Goal: Task Accomplishment & Management: Manage account settings

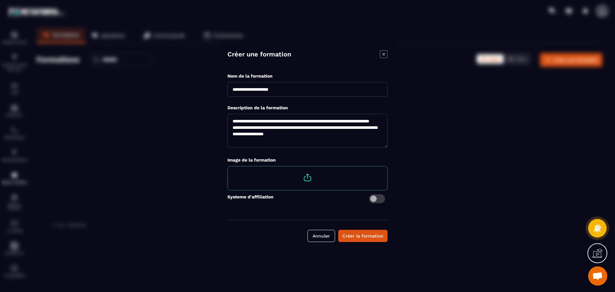
click at [298, 177] on span "Modal window" at bounding box center [307, 177] width 159 height 22
click at [387, 166] on input "Modal window" at bounding box center [387, 166] width 0 height 0
click at [232, 89] on input "**********" at bounding box center [307, 89] width 160 height 15
type input "**********"
click at [371, 239] on div "Créer la formation" at bounding box center [362, 236] width 41 height 6
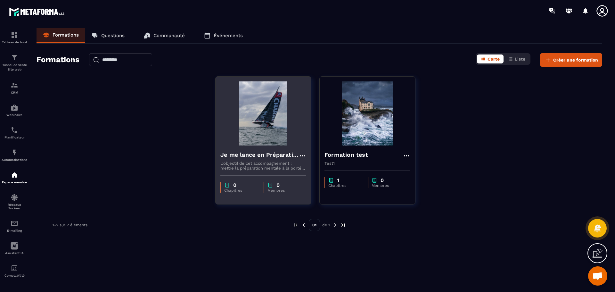
click at [270, 165] on p "L'objectif de cet accompagnement : mettre la préparation mentale à la portée de…" at bounding box center [263, 166] width 86 height 10
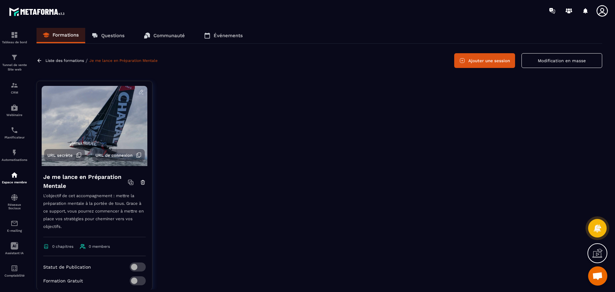
click at [65, 59] on p "Liste des formations" at bounding box center [64, 60] width 38 height 4
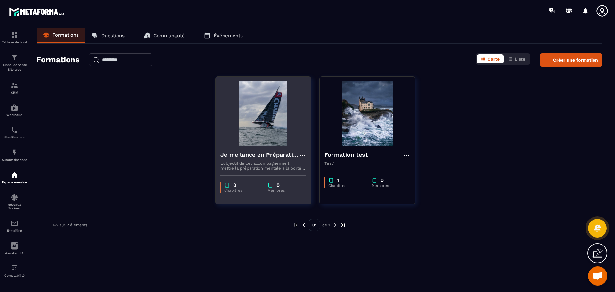
drag, startPoint x: 279, startPoint y: 97, endPoint x: 251, endPoint y: 170, distance: 77.6
click at [251, 170] on p "L'objectif de cet accompagnement : mettre la préparation mentale à la portée de…" at bounding box center [263, 166] width 86 height 10
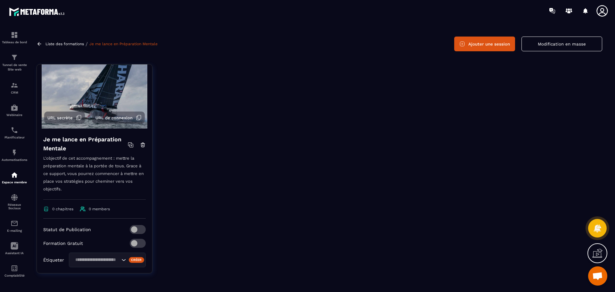
scroll to position [32, 0]
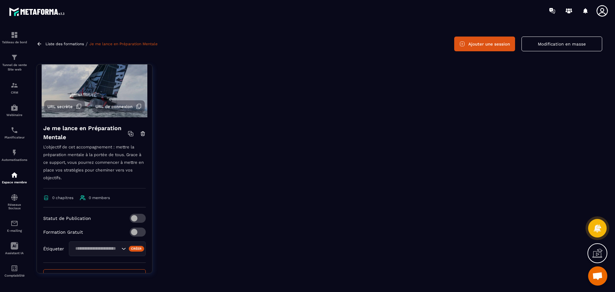
click at [88, 153] on p "L'objectif de cet accompagnement : mettre la préparation mentale à la portée de…" at bounding box center [94, 165] width 102 height 45
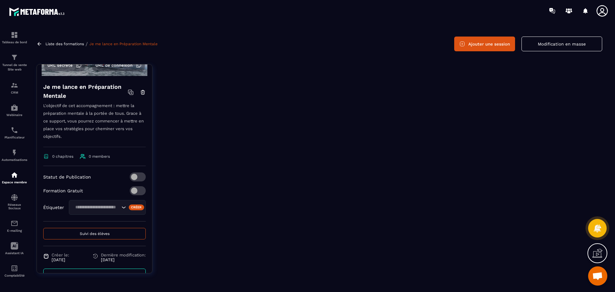
scroll to position [59, 0]
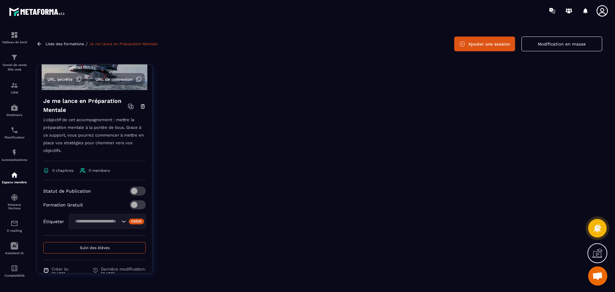
drag, startPoint x: 86, startPoint y: 151, endPoint x: 70, endPoint y: 145, distance: 17.2
click at [70, 145] on p "L'objectif de cet accompagnement : mettre la préparation mentale à la portée de…" at bounding box center [94, 138] width 102 height 45
click at [70, 144] on p "L'objectif de cet accompagnement : mettre la préparation mentale à la portée de…" at bounding box center [94, 138] width 102 height 45
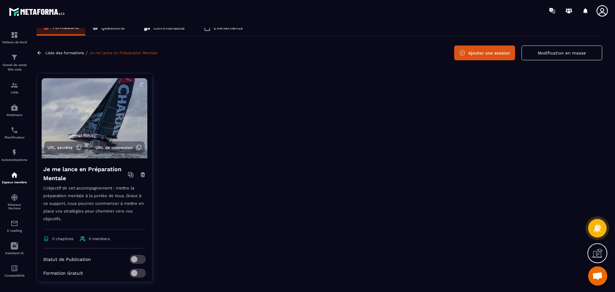
scroll to position [0, 0]
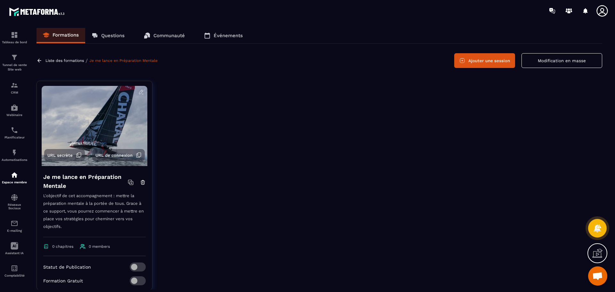
click at [138, 91] on icon at bounding box center [141, 92] width 6 height 6
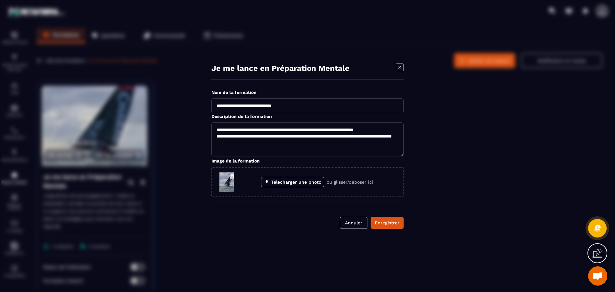
click at [264, 136] on textarea "**********" at bounding box center [307, 139] width 192 height 34
click at [260, 134] on textarea "**********" at bounding box center [307, 139] width 192 height 34
click at [277, 135] on textarea "**********" at bounding box center [307, 139] width 192 height 34
click at [291, 150] on textarea "**********" at bounding box center [307, 139] width 192 height 34
drag, startPoint x: 217, startPoint y: 149, endPoint x: 281, endPoint y: 151, distance: 64.1
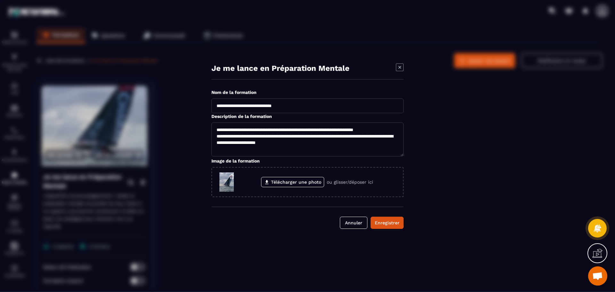
click at [288, 150] on textarea "**********" at bounding box center [307, 139] width 192 height 34
type textarea "**********"
click at [390, 225] on div "Enregistrer" at bounding box center [387, 222] width 25 height 6
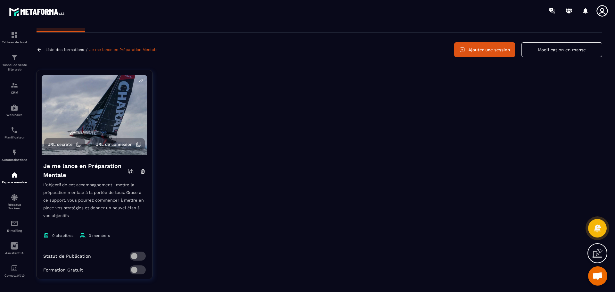
scroll to position [17, 0]
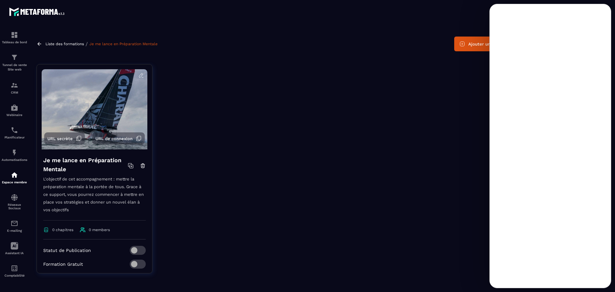
click at [366, 91] on div at bounding box center [382, 173] width 440 height 219
click at [363, 98] on div at bounding box center [382, 173] width 440 height 219
click at [363, 97] on div at bounding box center [382, 173] width 440 height 219
click at [352, 110] on div at bounding box center [382, 173] width 440 height 219
click at [457, 102] on div at bounding box center [382, 173] width 440 height 219
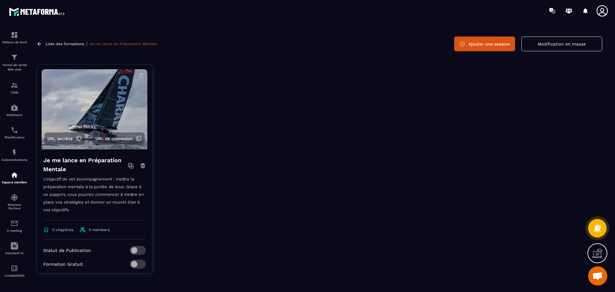
click at [377, 113] on div at bounding box center [382, 173] width 440 height 219
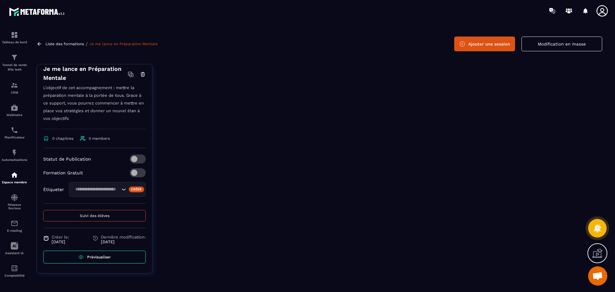
scroll to position [0, 0]
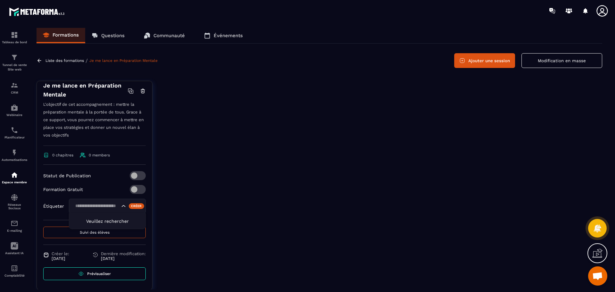
click at [120, 207] on icon "Search for option" at bounding box center [123, 206] width 6 height 6
click at [97, 203] on input "Search for option" at bounding box center [96, 205] width 47 height 7
click at [220, 157] on div at bounding box center [382, 190] width 440 height 219
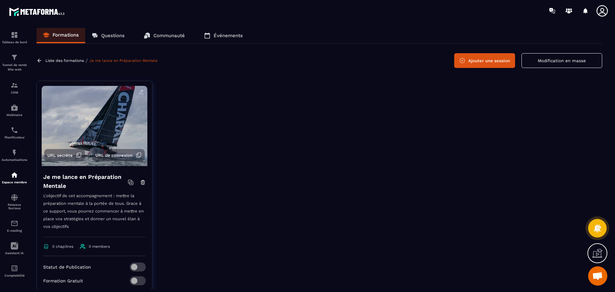
click at [498, 60] on button "Ajouter une session" at bounding box center [484, 60] width 61 height 15
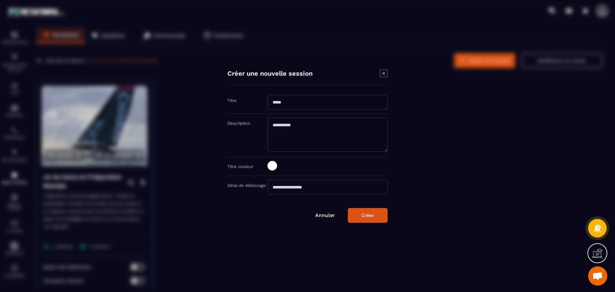
click at [306, 104] on input "Modal window" at bounding box center [327, 102] width 120 height 15
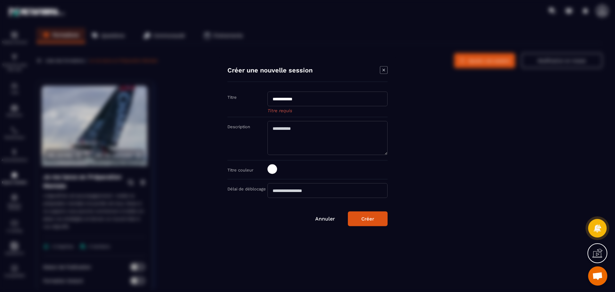
type input "**********"
click at [305, 131] on textarea "Modal window" at bounding box center [327, 138] width 120 height 34
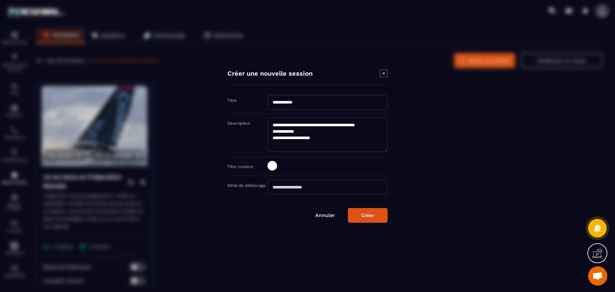
type textarea "**********"
click at [270, 163] on span "Modal window" at bounding box center [272, 166] width 10 height 10
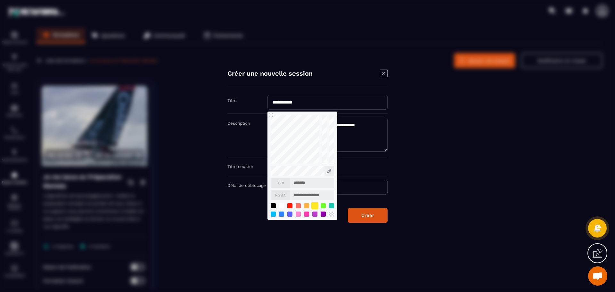
click at [314, 208] on div "Modal window" at bounding box center [314, 205] width 7 height 7
type input "*******"
type input "**********"
click at [305, 206] on div "Modal window" at bounding box center [306, 205] width 7 height 7
type input "*******"
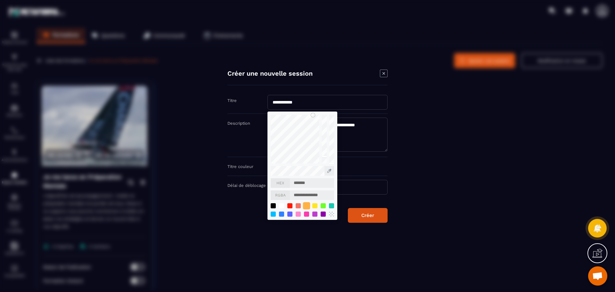
type input "**********"
click at [371, 216] on div "Créer" at bounding box center [367, 215] width 13 height 6
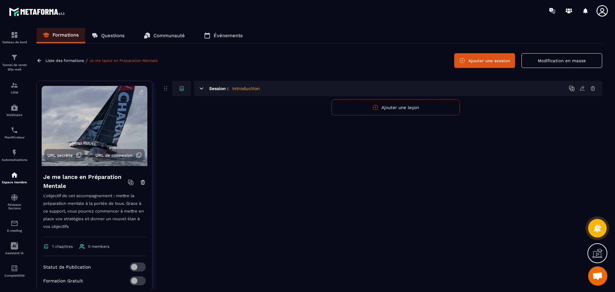
click at [583, 89] on icon at bounding box center [582, 88] width 4 height 4
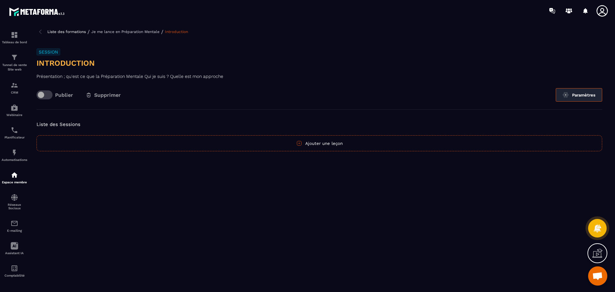
click at [588, 93] on button "Paramètres" at bounding box center [579, 94] width 46 height 13
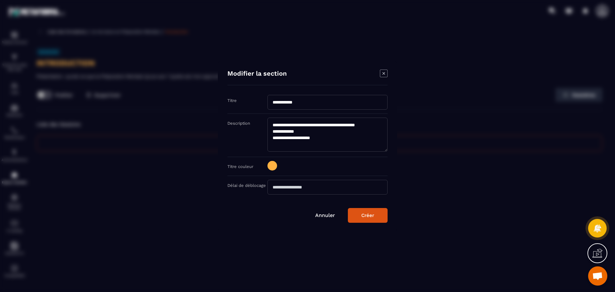
click at [314, 187] on input "Modal window" at bounding box center [327, 187] width 120 height 15
click at [386, 74] on icon "Modal window" at bounding box center [384, 73] width 8 height 8
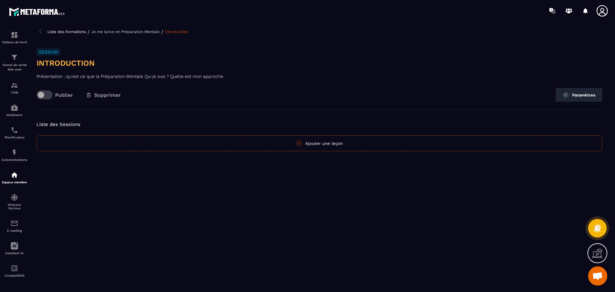
click at [39, 93] on span at bounding box center [45, 94] width 16 height 9
click at [322, 145] on button "Ajouter une leçon" at bounding box center [320, 143] width 566 height 16
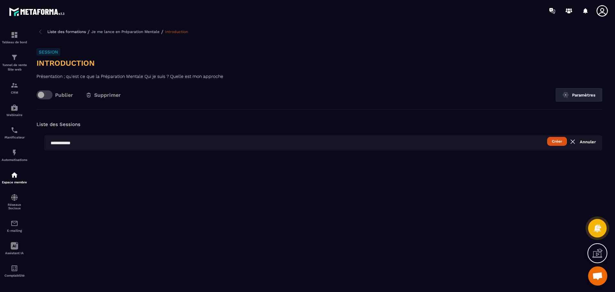
click at [302, 144] on input "text" at bounding box center [323, 142] width 558 height 15
click at [103, 77] on p "Présentation ; qu'est ce que la Préparation Mentale Qui je suis ? Quelle est mo…" at bounding box center [320, 76] width 566 height 8
click at [90, 146] on input "text" at bounding box center [323, 142] width 558 height 15
click at [91, 143] on input "**********" at bounding box center [323, 142] width 558 height 15
click at [127, 144] on input "**********" at bounding box center [323, 142] width 558 height 15
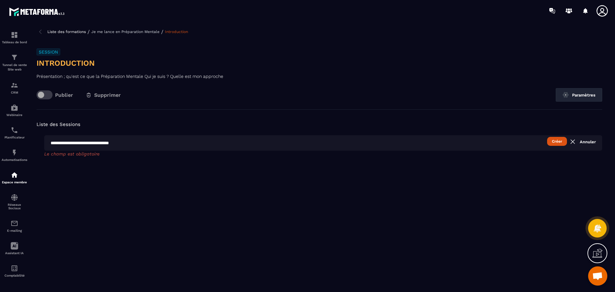
type input "**********"
click at [554, 141] on button "Créer" at bounding box center [557, 141] width 20 height 9
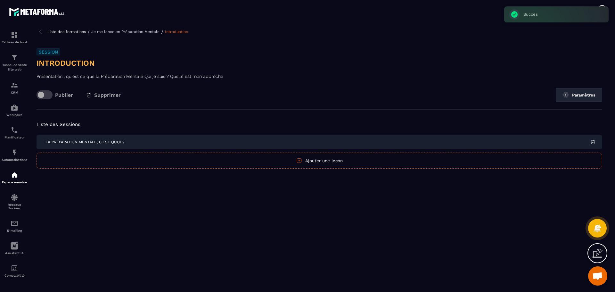
click at [116, 75] on p "Présentation ; qu'est ce que la Préparation Mentale Qui je suis ? Quelle est mo…" at bounding box center [320, 76] width 566 height 8
click at [119, 32] on p "Je me lance en Préparation Mentale" at bounding box center [125, 31] width 68 height 4
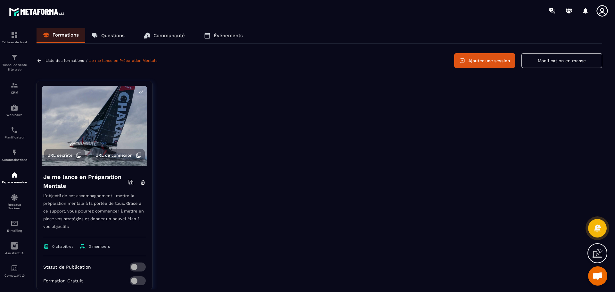
click at [81, 122] on img at bounding box center [95, 126] width 106 height 80
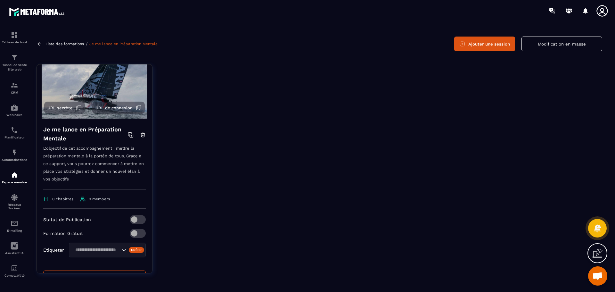
scroll to position [27, 0]
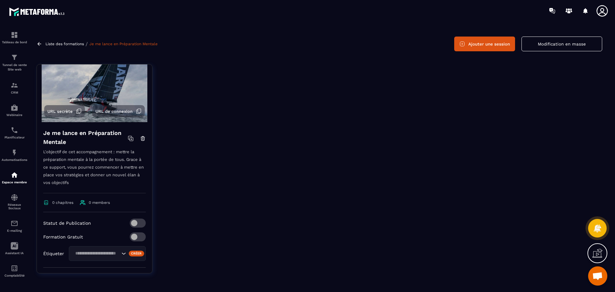
click at [99, 165] on p "L'objectif de cet accompagnement : mettre la préparation mentale à la portée de…" at bounding box center [94, 170] width 102 height 45
click at [360, 150] on div at bounding box center [382, 173] width 440 height 219
click at [114, 45] on link "Je me lance en Préparation Mentale" at bounding box center [123, 44] width 68 height 4
click at [100, 87] on img at bounding box center [95, 82] width 106 height 80
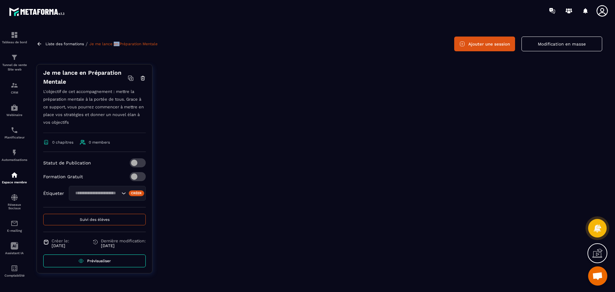
scroll to position [91, 0]
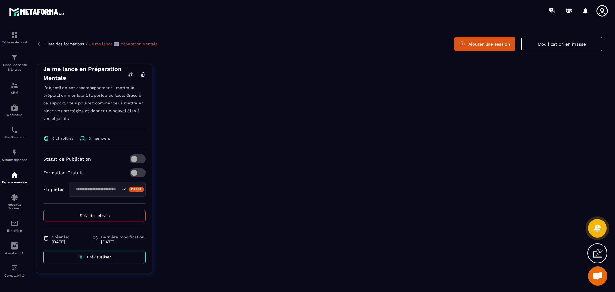
click at [557, 47] on button "Modification en masse" at bounding box center [561, 44] width 81 height 15
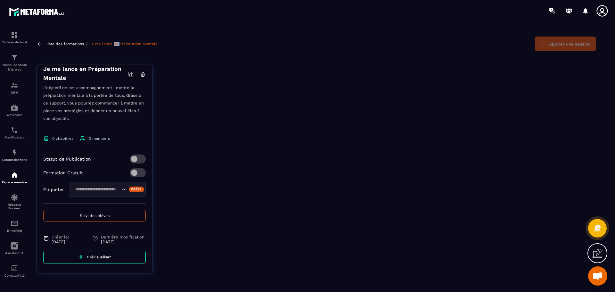
click at [61, 42] on p "Liste des formations" at bounding box center [64, 44] width 38 height 4
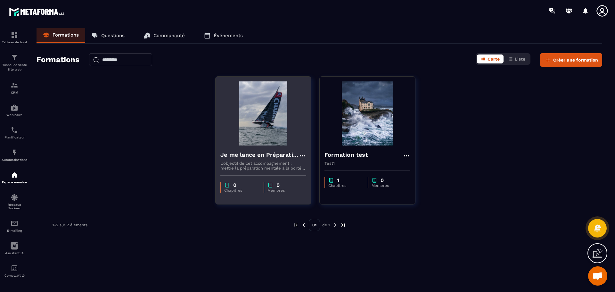
click at [256, 117] on img at bounding box center [263, 113] width 86 height 64
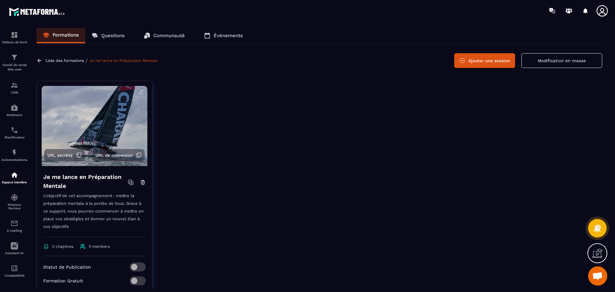
click at [471, 65] on button "Ajouter une session" at bounding box center [484, 60] width 61 height 15
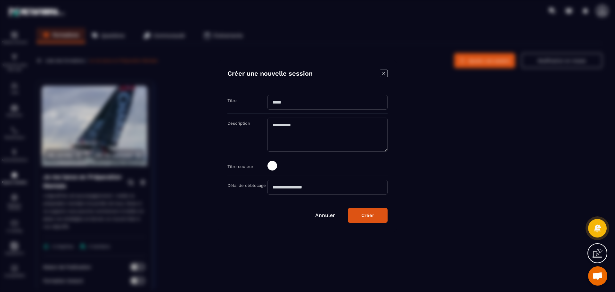
click at [445, 108] on div "Modal window" at bounding box center [307, 146] width 615 height 292
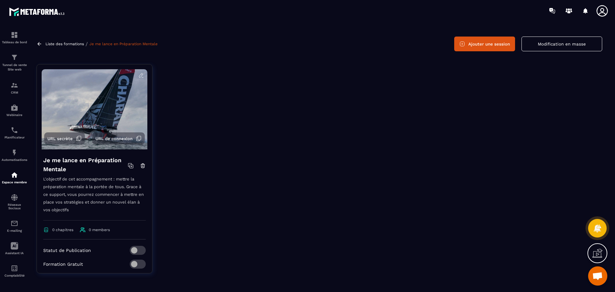
click at [90, 101] on img at bounding box center [95, 109] width 106 height 80
click at [134, 71] on img at bounding box center [95, 109] width 106 height 80
click at [138, 76] on icon at bounding box center [141, 75] width 6 height 6
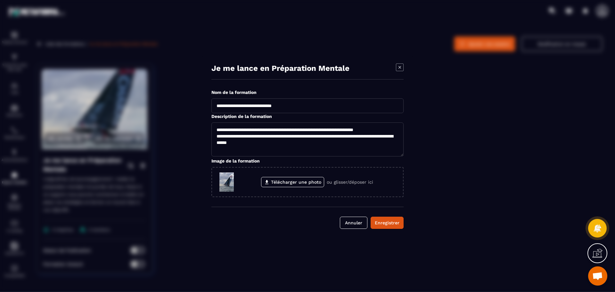
click at [398, 67] on icon "Modal window" at bounding box center [400, 67] width 8 height 8
type textarea "**********"
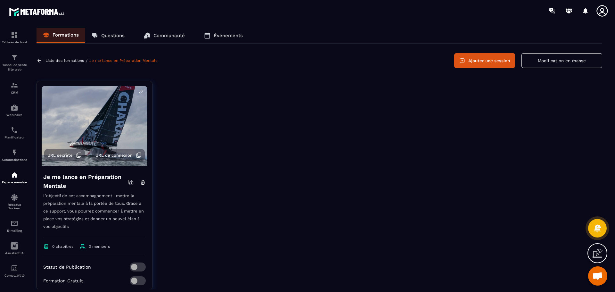
click at [126, 58] on div "Liste des formations / Je me lance en Préparation Mentale" at bounding box center [98, 61] width 123 height 6
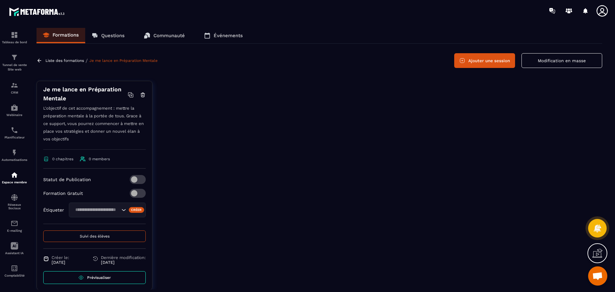
scroll to position [91, 0]
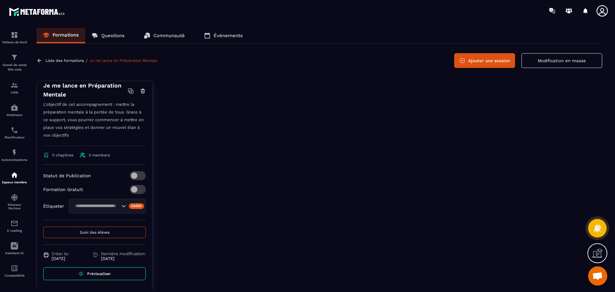
click at [64, 155] on span "0 chapitres" at bounding box center [62, 155] width 21 height 4
click at [47, 156] on icon at bounding box center [46, 155] width 6 height 6
click at [130, 176] on span at bounding box center [138, 175] width 16 height 9
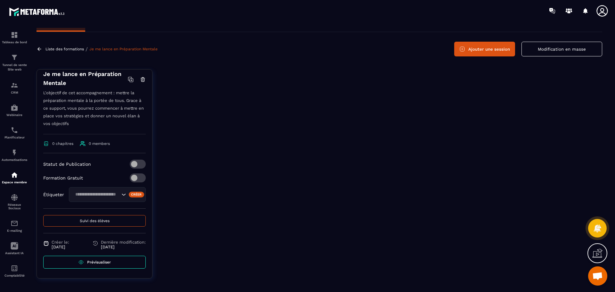
scroll to position [17, 0]
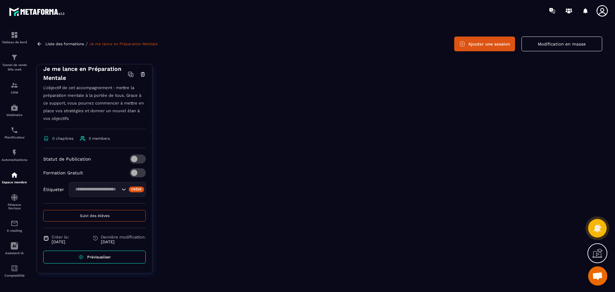
click at [60, 240] on p "[DATE]" at bounding box center [61, 241] width 18 height 5
click at [112, 240] on p "[DATE]" at bounding box center [123, 241] width 45 height 5
click at [97, 258] on span "Prévisualiser" at bounding box center [99, 257] width 24 height 4
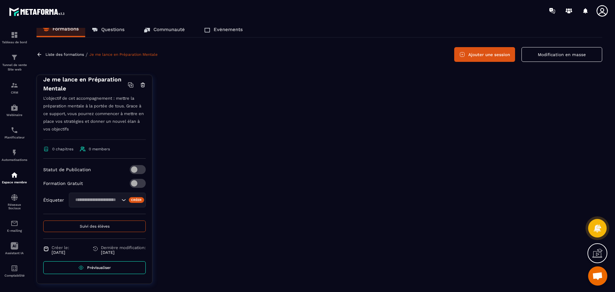
scroll to position [0, 0]
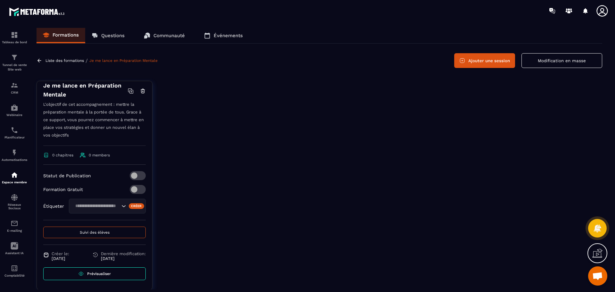
click at [474, 63] on button "Ajouter une session" at bounding box center [484, 60] width 61 height 15
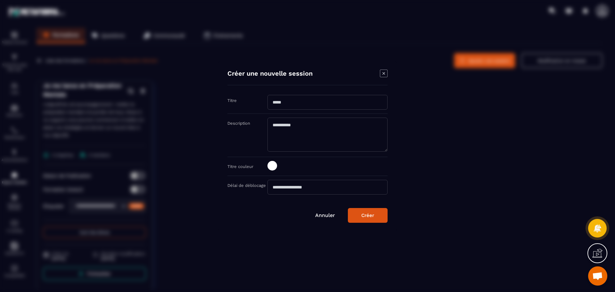
click at [383, 75] on icon "Modal window" at bounding box center [384, 73] width 8 height 8
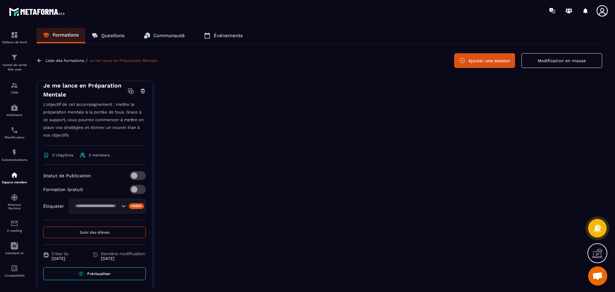
click at [70, 62] on p "Liste des formations" at bounding box center [64, 60] width 38 height 4
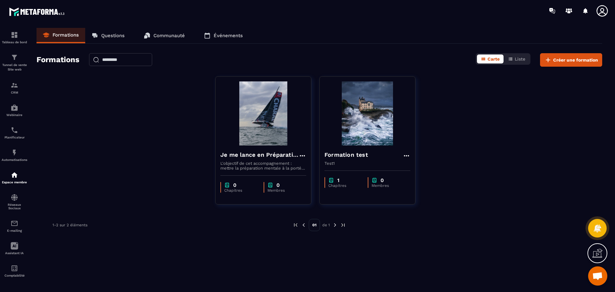
click at [105, 35] on p "Questions" at bounding box center [112, 36] width 23 height 6
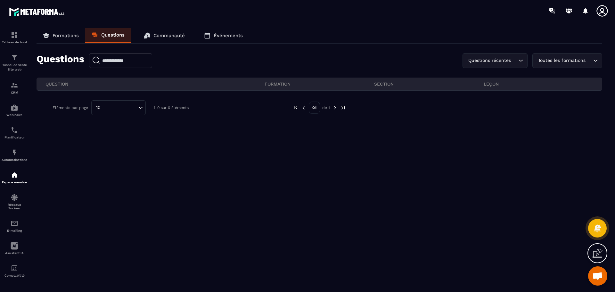
click at [164, 35] on p "Communauté" at bounding box center [168, 36] width 31 height 6
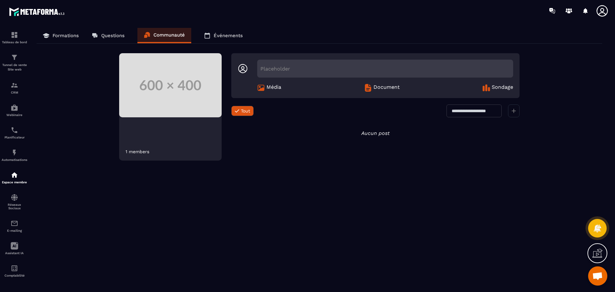
click at [223, 34] on p "Événements" at bounding box center [228, 36] width 29 height 6
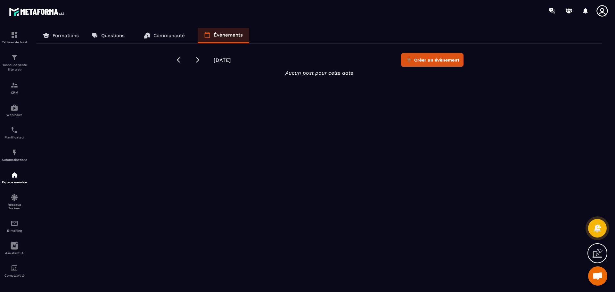
click at [58, 33] on p "Formations" at bounding box center [66, 36] width 26 height 6
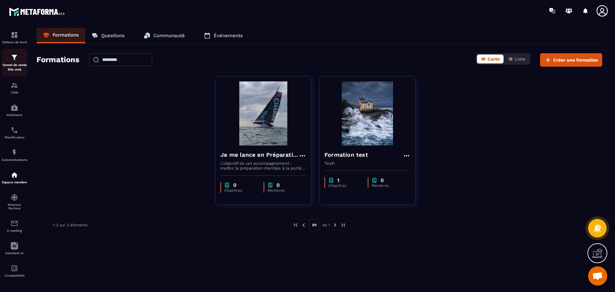
click at [12, 60] on img at bounding box center [15, 57] width 8 height 8
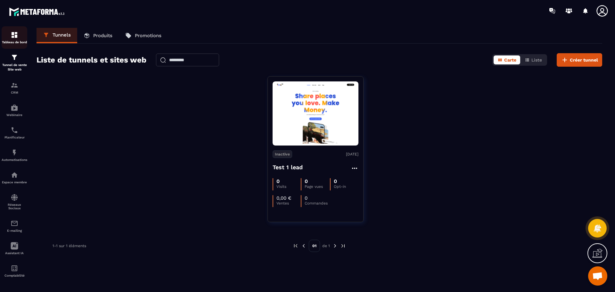
click at [13, 33] on img at bounding box center [15, 35] width 8 height 8
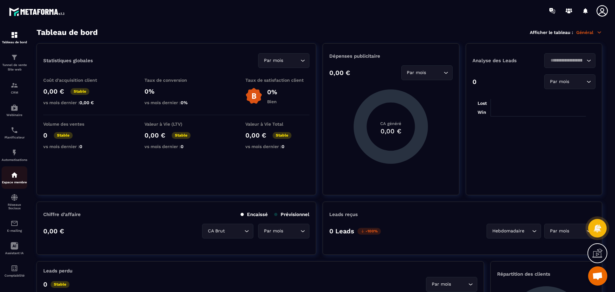
click at [16, 176] on img at bounding box center [15, 175] width 8 height 8
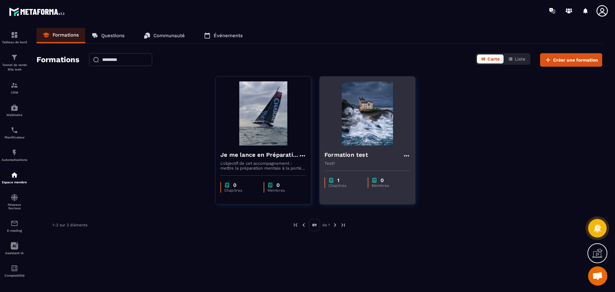
click at [355, 143] on img at bounding box center [367, 113] width 86 height 64
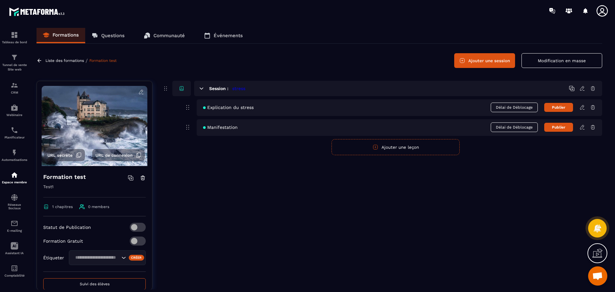
click at [58, 61] on p "Liste des formations" at bounding box center [64, 60] width 38 height 4
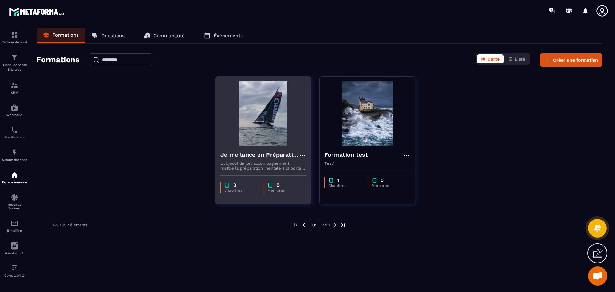
click at [251, 129] on img at bounding box center [263, 113] width 86 height 64
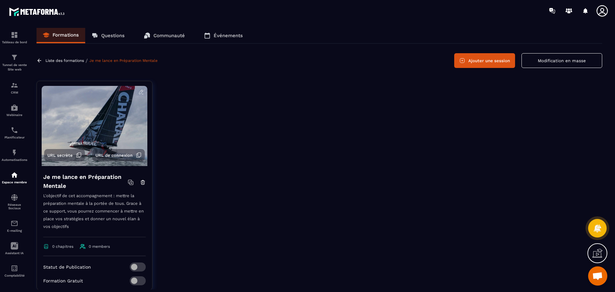
click at [487, 61] on button "Ajouter une session" at bounding box center [484, 60] width 61 height 15
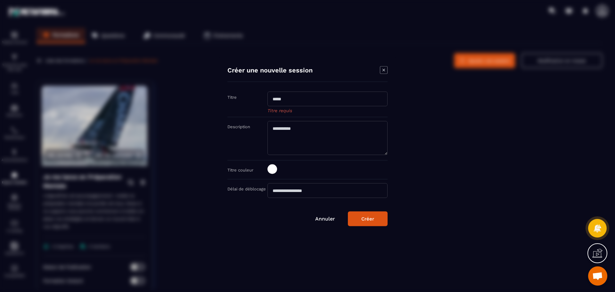
click at [306, 106] on input "Modal window" at bounding box center [327, 98] width 120 height 15
type input "**********"
click at [288, 128] on textarea "Modal window" at bounding box center [327, 138] width 120 height 34
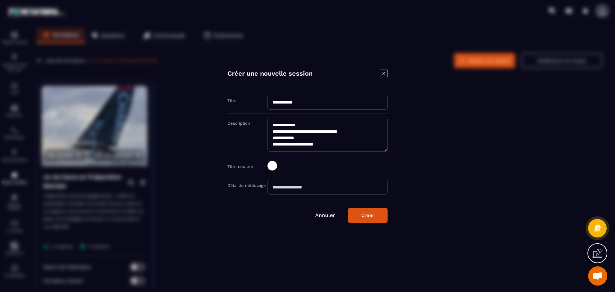
type textarea "**********"
click at [270, 169] on span "Modal window" at bounding box center [272, 166] width 10 height 10
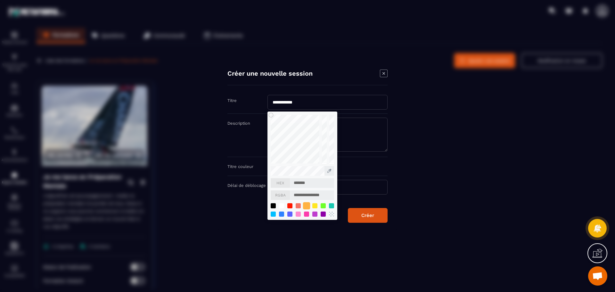
click at [305, 206] on div "Modal window" at bounding box center [306, 205] width 7 height 7
type input "*******"
type input "**********"
click at [399, 209] on div "Modal window" at bounding box center [307, 146] width 615 height 292
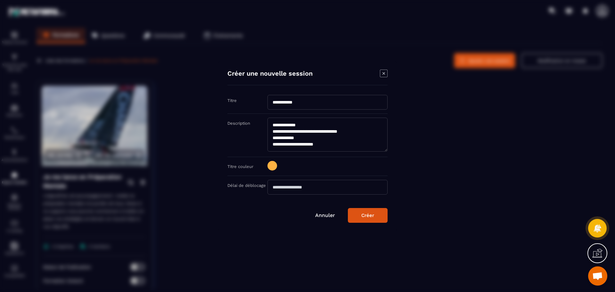
click at [367, 218] on div "Créer" at bounding box center [367, 215] width 13 height 6
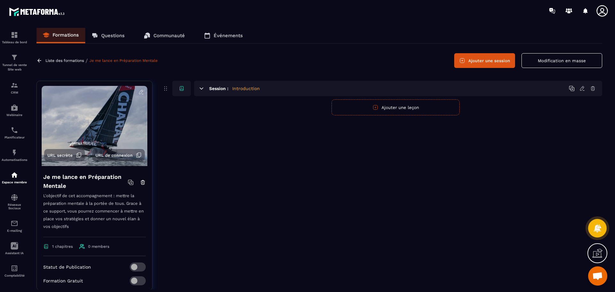
click at [404, 108] on button "Ajouter une leçon" at bounding box center [395, 107] width 128 height 16
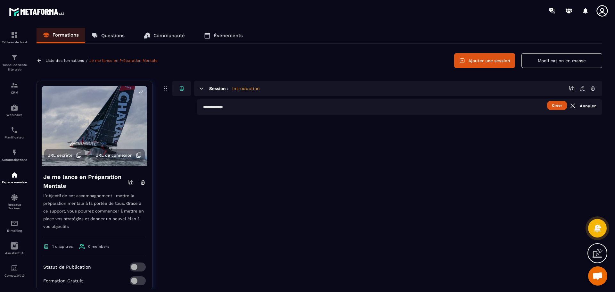
click at [330, 109] on input "text" at bounding box center [399, 106] width 405 height 15
type input "**********"
click at [558, 107] on button "Créer" at bounding box center [557, 105] width 20 height 9
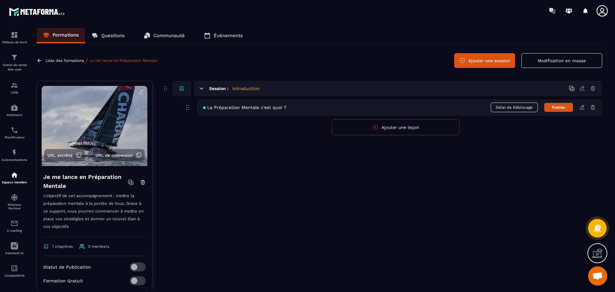
click at [582, 108] on icon at bounding box center [582, 107] width 6 height 6
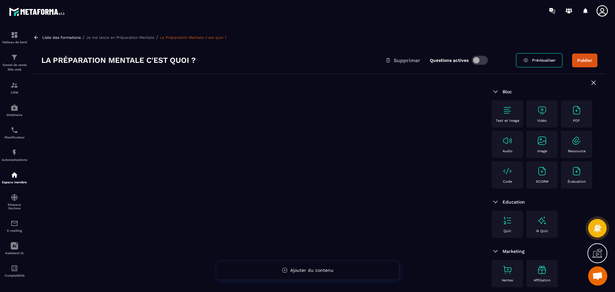
click at [144, 37] on p "Je me lance en Préparation Mentale" at bounding box center [120, 37] width 68 height 4
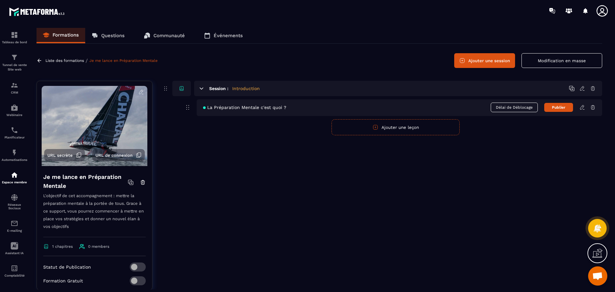
click at [485, 62] on button "Ajouter une session" at bounding box center [484, 60] width 61 height 15
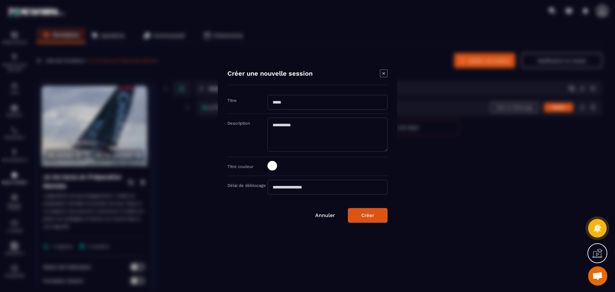
click at [306, 105] on input "Modal window" at bounding box center [327, 102] width 120 height 15
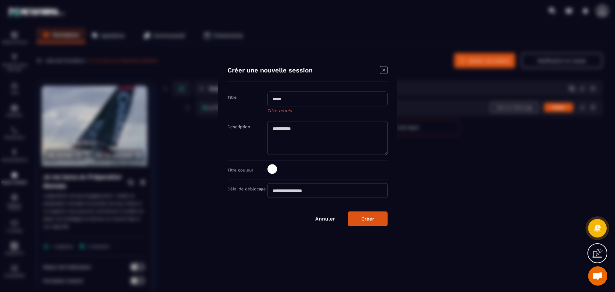
click at [329, 218] on link "Annuler" at bounding box center [325, 218] width 20 height 6
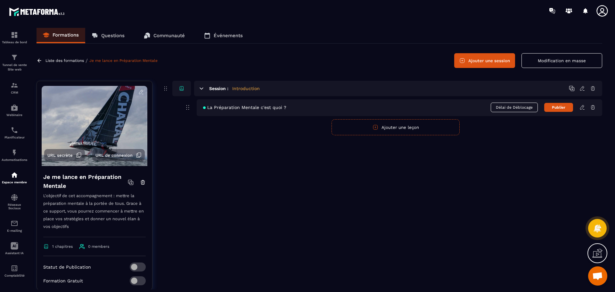
click at [536, 176] on div "Session : Introduction La Préparation Mentale c'est quoi ? Délai de Déblocage P…" at bounding box center [382, 190] width 440 height 219
click at [246, 174] on div "Session : Introduction La Préparation Mentale c'est quoi ? Délai de Déblocage P…" at bounding box center [382, 190] width 440 height 219
click at [363, 128] on button "Ajouter une leçon" at bounding box center [395, 127] width 128 height 16
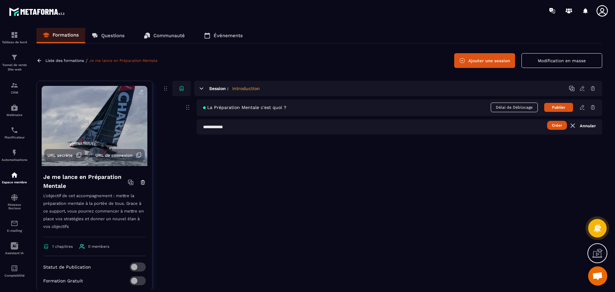
click at [245, 127] on input "text" at bounding box center [399, 126] width 405 height 15
click at [552, 125] on button "Créer" at bounding box center [557, 125] width 20 height 9
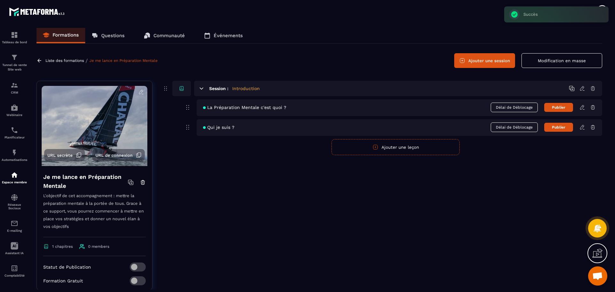
click at [408, 145] on button "Ajouter une leçon" at bounding box center [395, 147] width 128 height 16
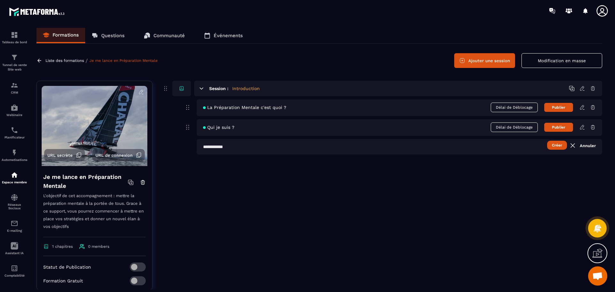
click at [408, 145] on input "text" at bounding box center [399, 146] width 405 height 15
type input "**********"
click at [388, 198] on div "**********" at bounding box center [382, 190] width 440 height 219
click at [557, 145] on button "Créer" at bounding box center [557, 145] width 20 height 9
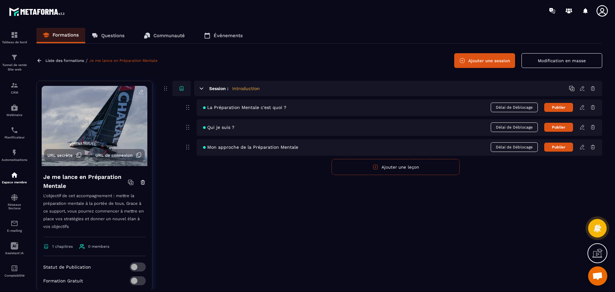
click at [73, 60] on p "Liste des formations" at bounding box center [64, 60] width 38 height 4
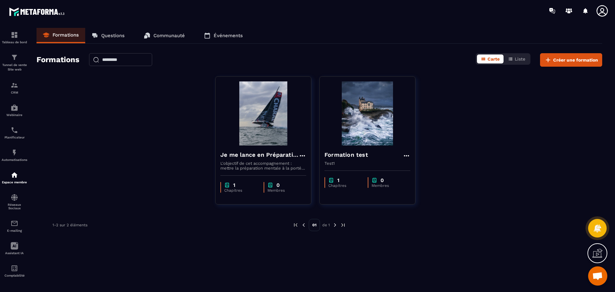
click at [605, 10] on icon at bounding box center [602, 10] width 13 height 13
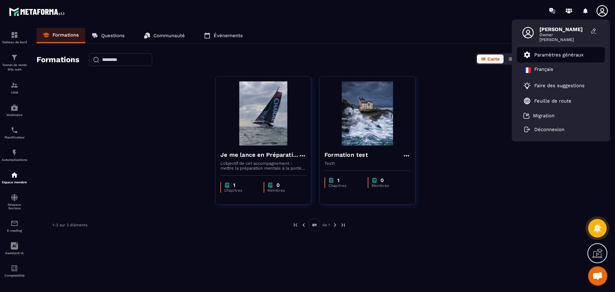
click at [554, 55] on p "Paramètres généraux" at bounding box center [558, 55] width 49 height 6
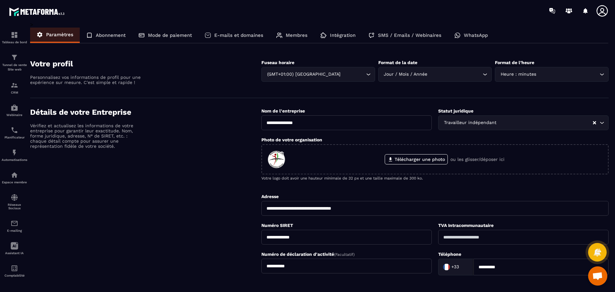
click at [108, 33] on p "Abonnement" at bounding box center [111, 35] width 30 height 6
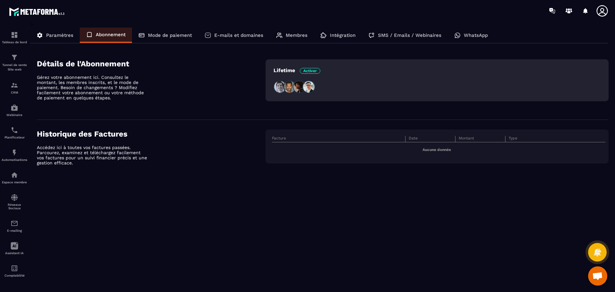
click at [308, 71] on span "Activer" at bounding box center [310, 71] width 20 height 6
click at [164, 35] on p "Mode de paiement" at bounding box center [170, 35] width 44 height 6
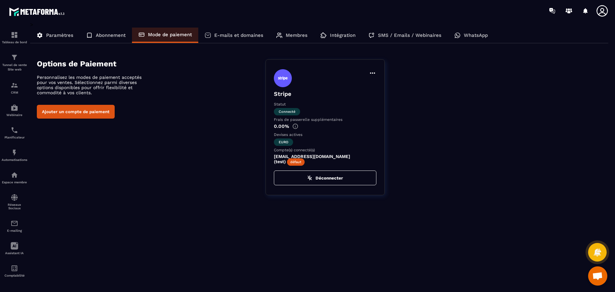
click at [239, 36] on p "E-mails et domaines" at bounding box center [238, 35] width 49 height 6
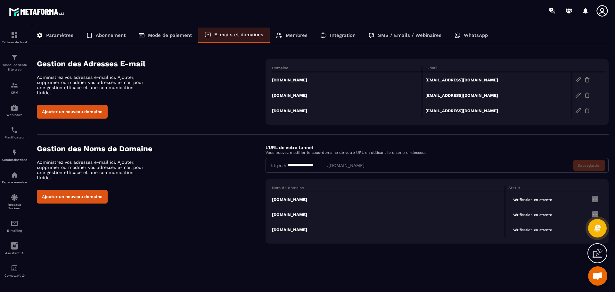
click at [295, 37] on p "Membres" at bounding box center [297, 35] width 22 height 6
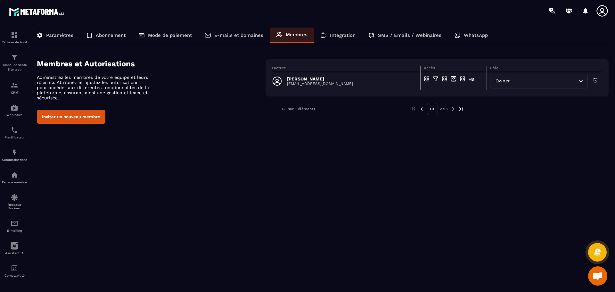
click at [346, 36] on p "Intégration" at bounding box center [343, 35] width 26 height 6
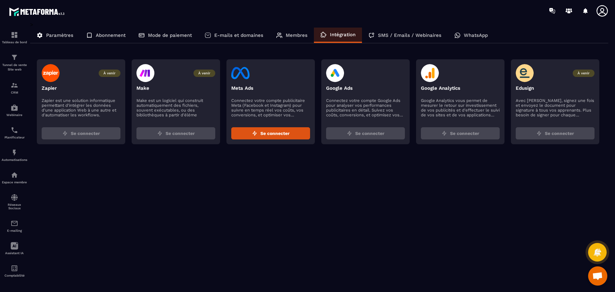
click at [420, 37] on p "SMS / Emails / Webinaires" at bounding box center [409, 35] width 63 height 6
